Goal: Navigation & Orientation: Understand site structure

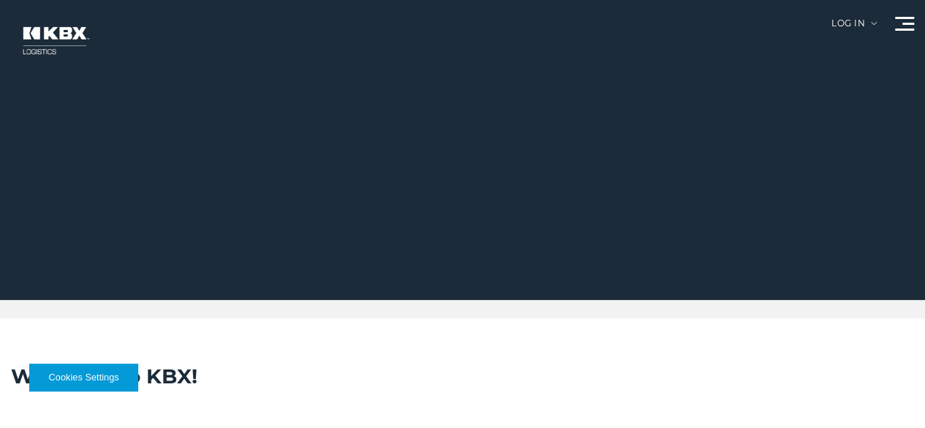
click at [0, 0] on link "About Us" at bounding box center [0, 0] width 0 height 0
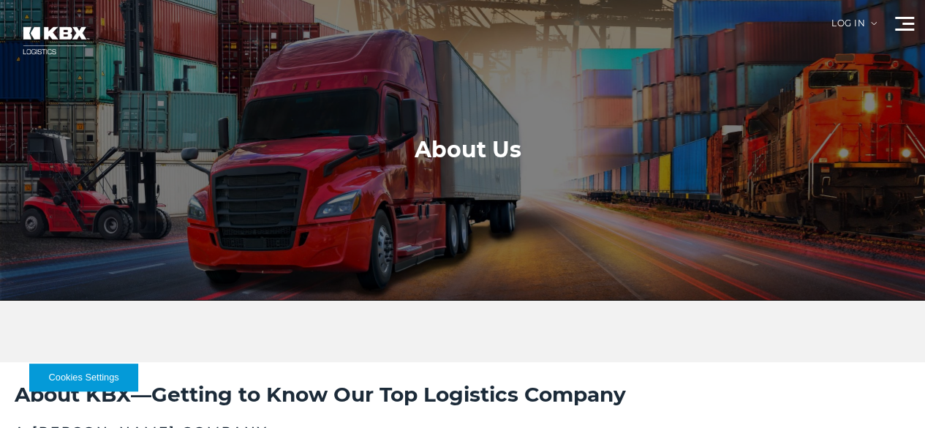
click at [0, 0] on link "Our Solutions" at bounding box center [0, 0] width 0 height 0
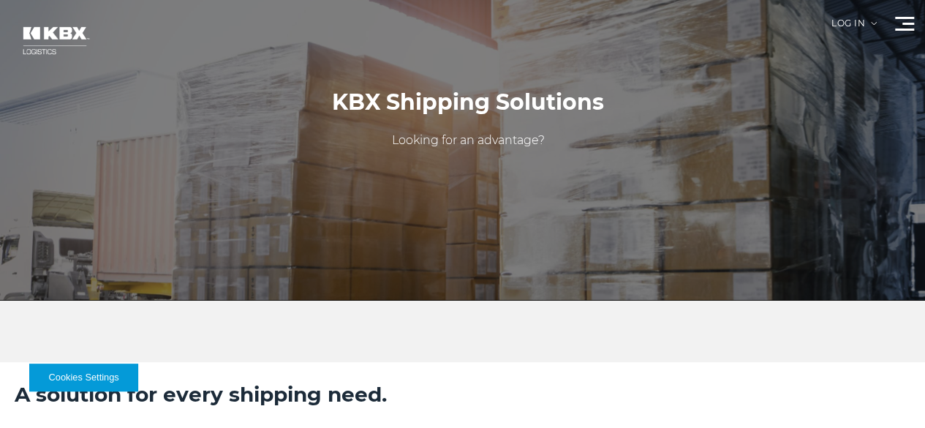
click at [0, 0] on link "International" at bounding box center [0, 0] width 0 height 0
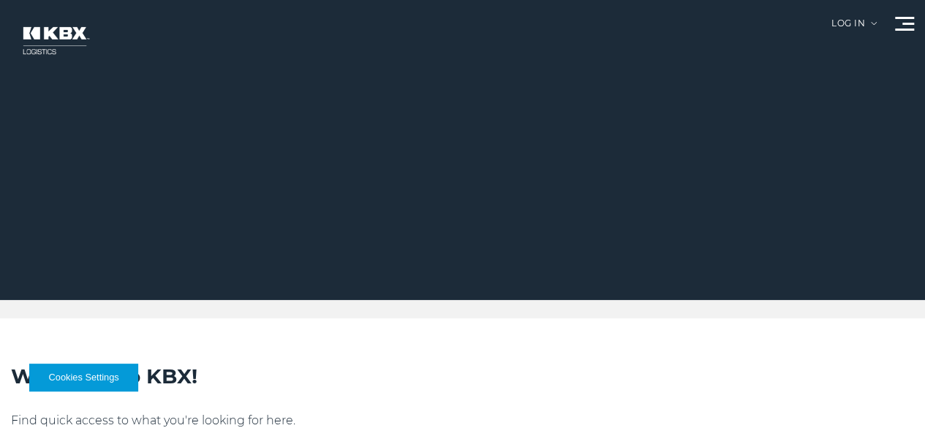
click at [0, 0] on link "Our Solutions" at bounding box center [0, 0] width 0 height 0
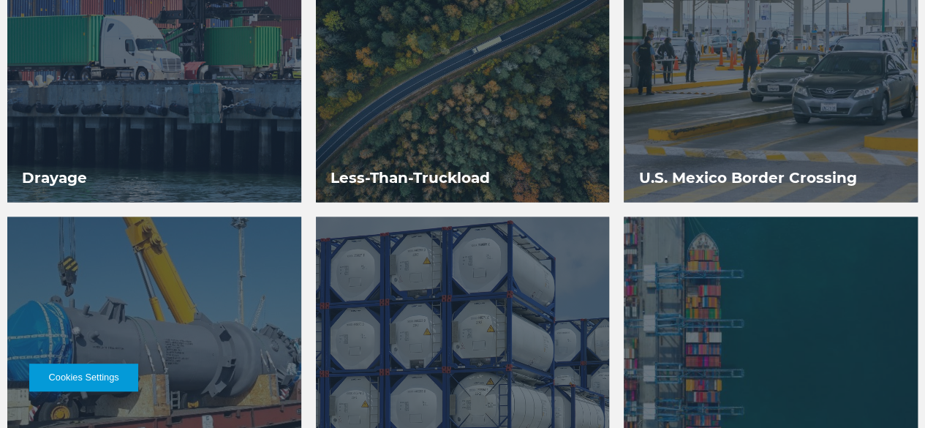
scroll to position [1389, 0]
